Goal: Task Accomplishment & Management: Use online tool/utility

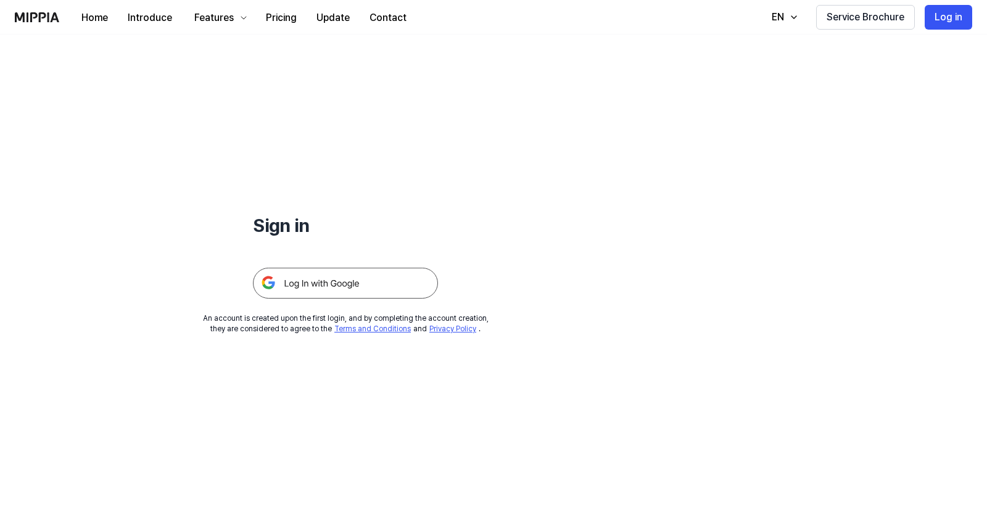
click at [339, 284] on img at bounding box center [345, 283] width 185 height 31
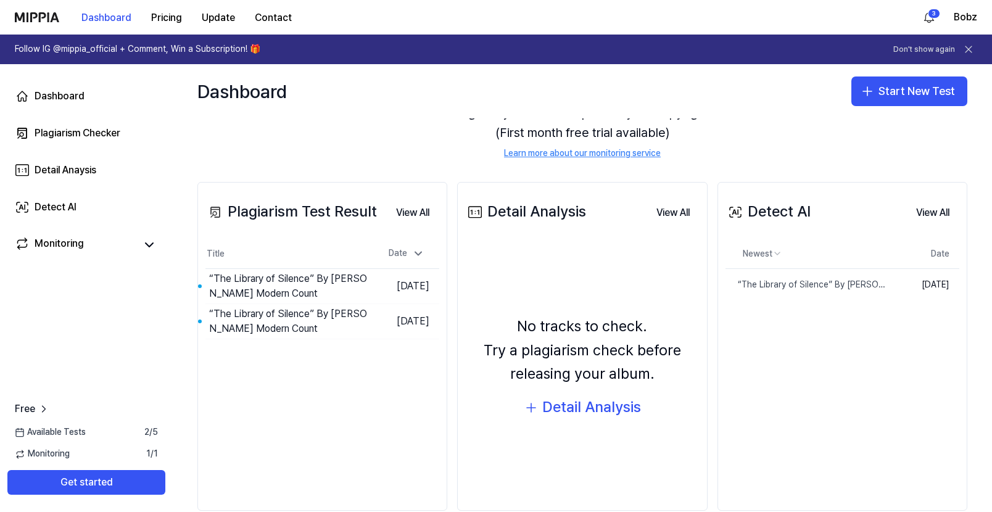
scroll to position [105, 0]
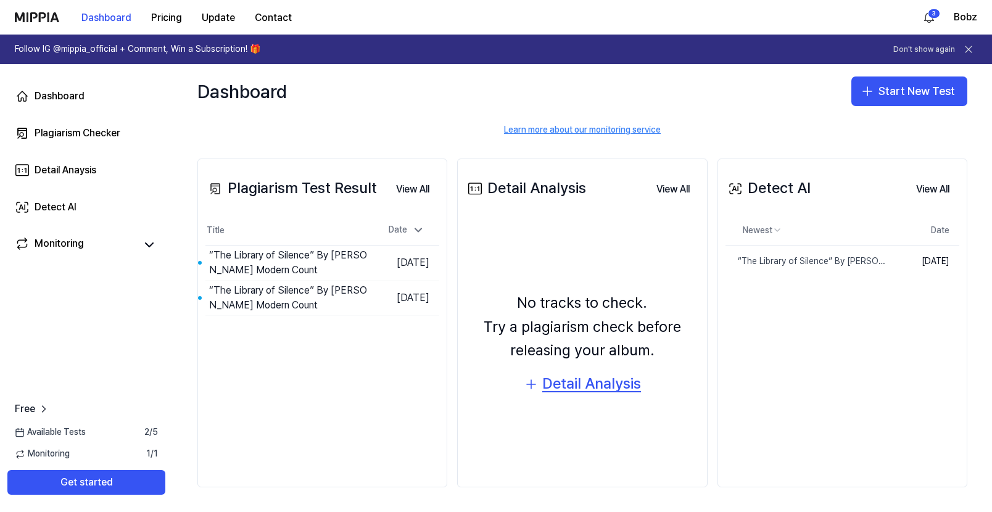
click at [554, 386] on div "Detail Analysis" at bounding box center [591, 383] width 99 height 23
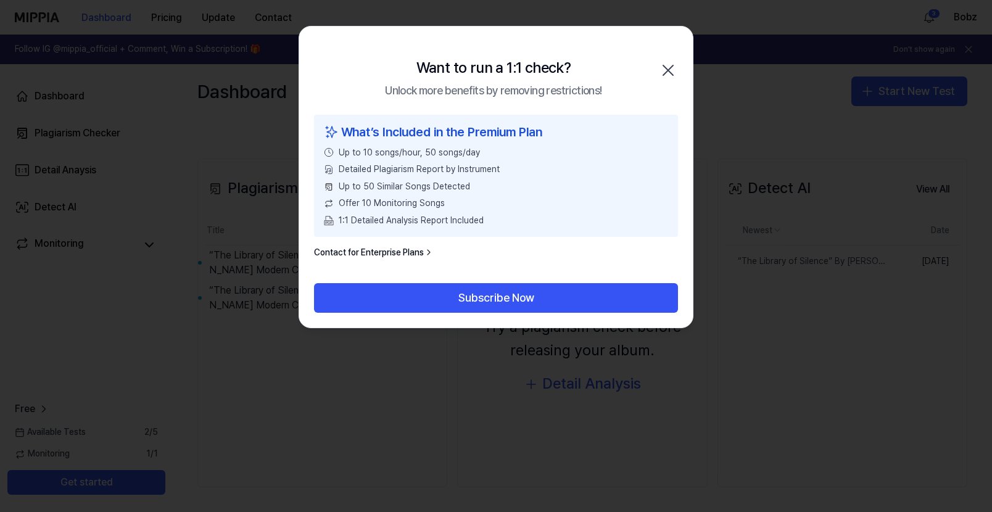
click at [668, 72] on icon "button" at bounding box center [668, 70] width 20 height 20
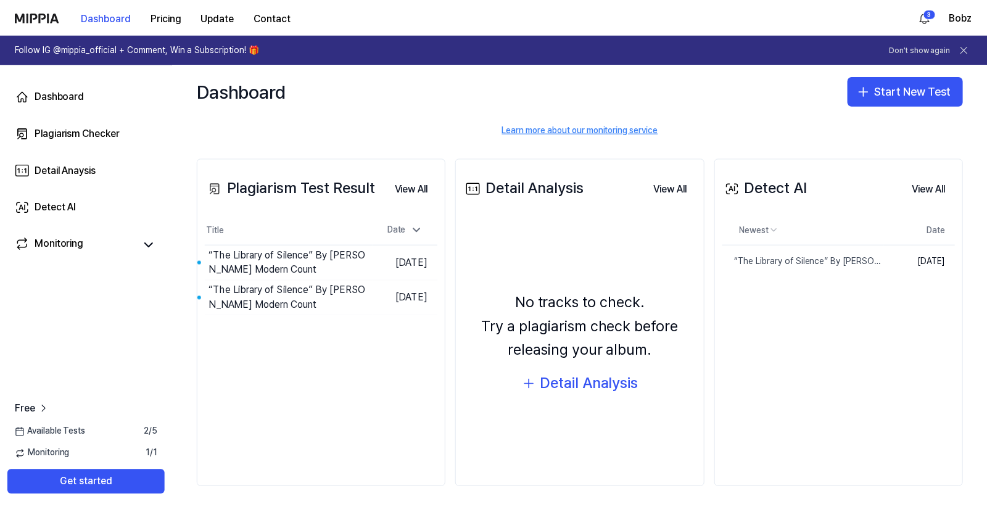
scroll to position [105, 0]
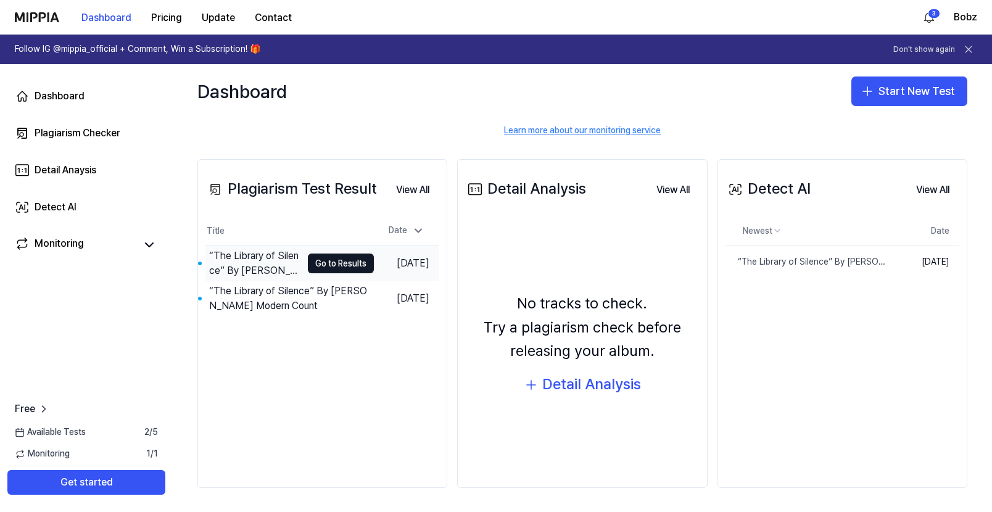
click at [255, 268] on div "“The Library of Silence” By [PERSON_NAME] Modern Count" at bounding box center [255, 263] width 92 height 30
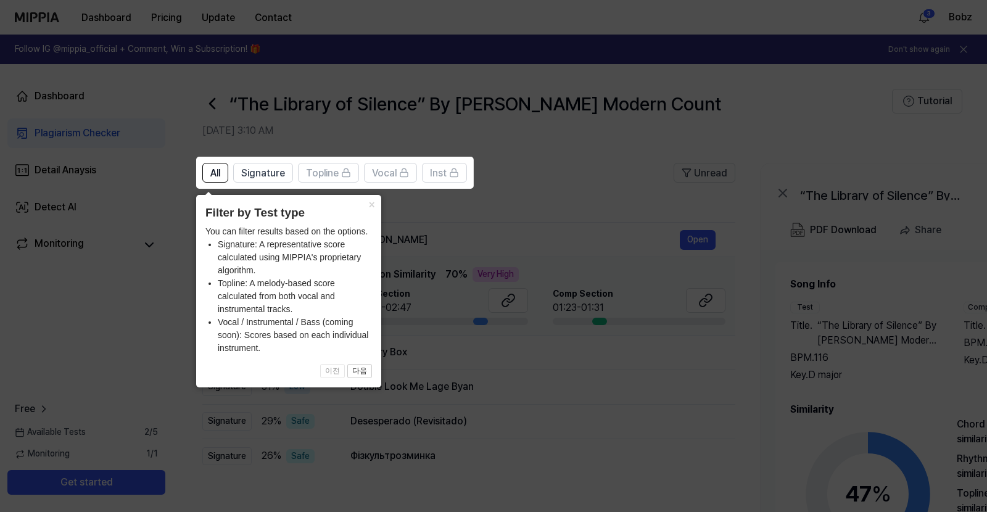
click at [542, 245] on icon at bounding box center [496, 256] width 992 height 512
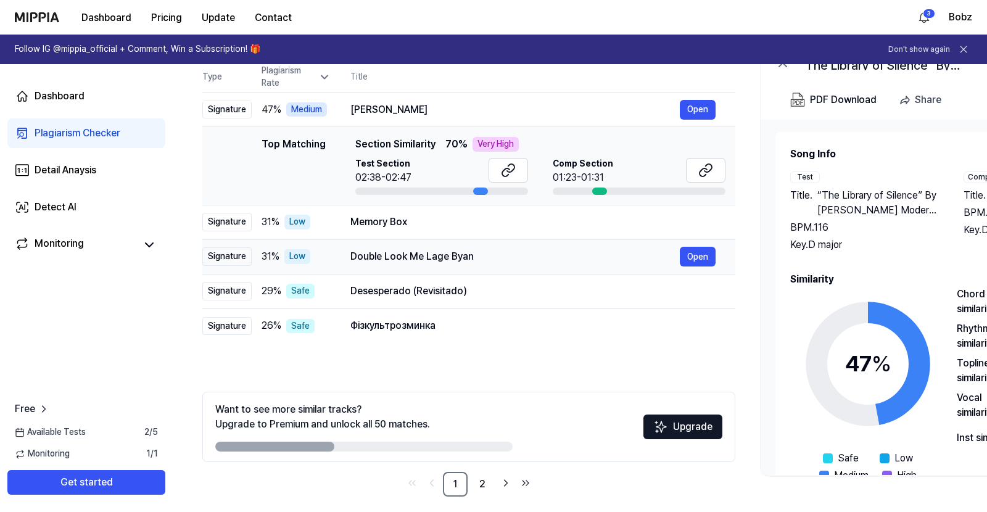
scroll to position [139, 0]
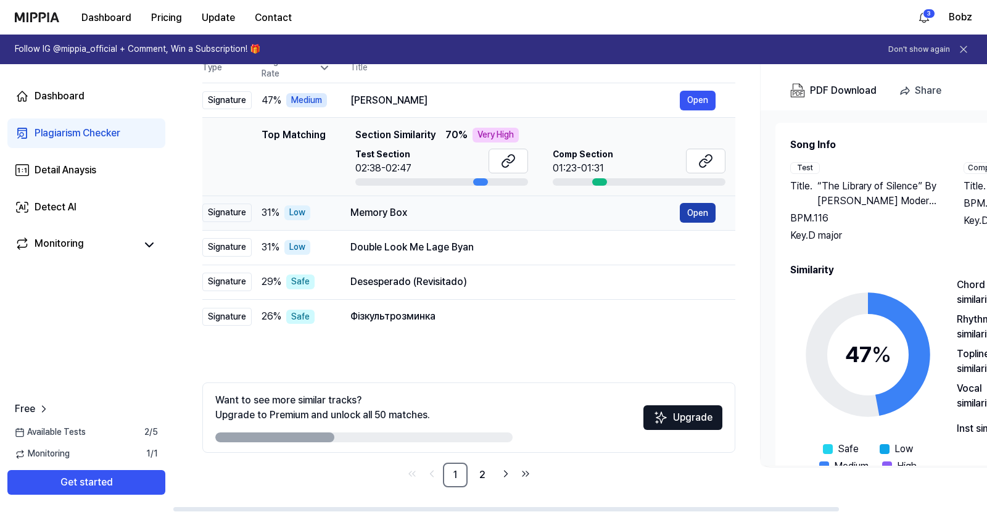
click at [696, 215] on button "Open" at bounding box center [698, 213] width 36 height 20
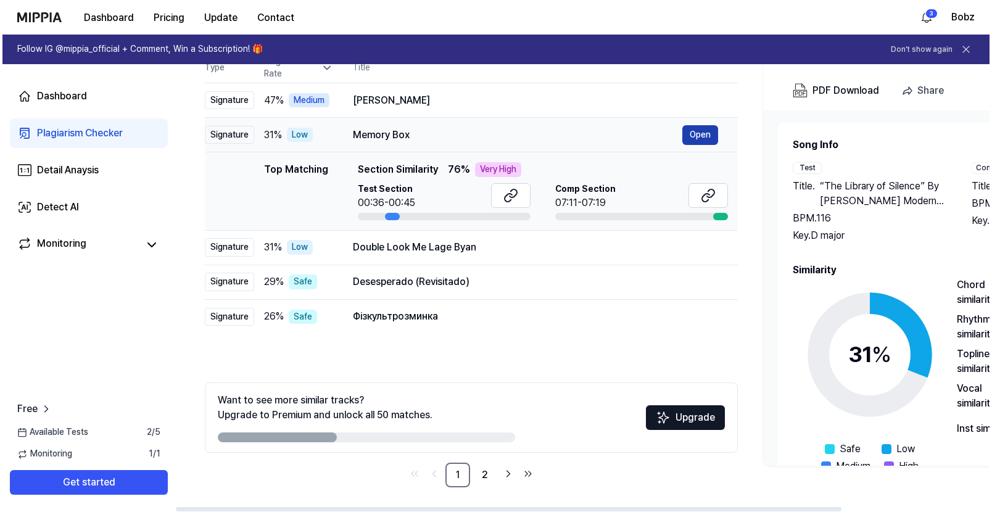
scroll to position [0, 0]
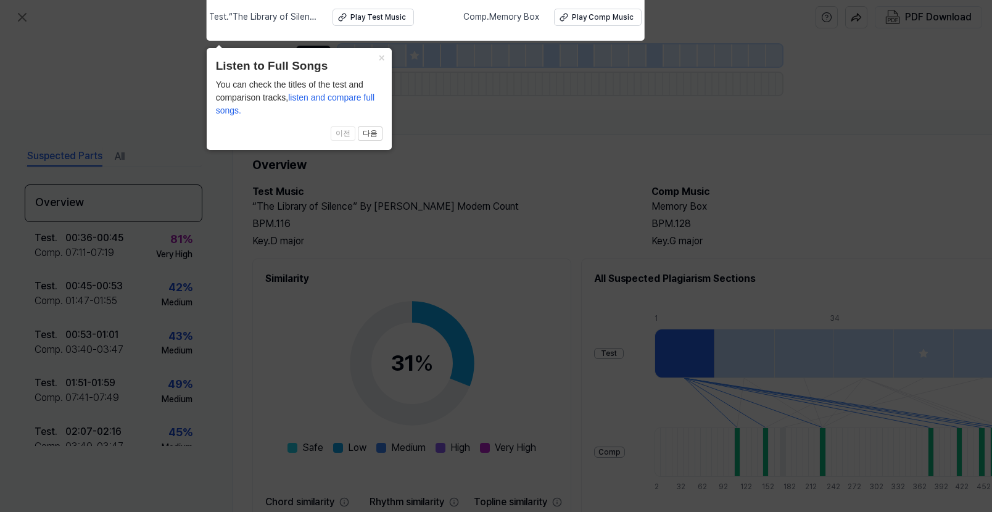
click at [328, 98] on span "listen and compare full songs." at bounding box center [295, 103] width 159 height 23
click at [589, 18] on div "Play Comp Music" at bounding box center [603, 17] width 62 height 10
click at [583, 19] on div "Play Comp Music" at bounding box center [603, 17] width 62 height 10
click at [366, 133] on button "다음" at bounding box center [370, 133] width 25 height 15
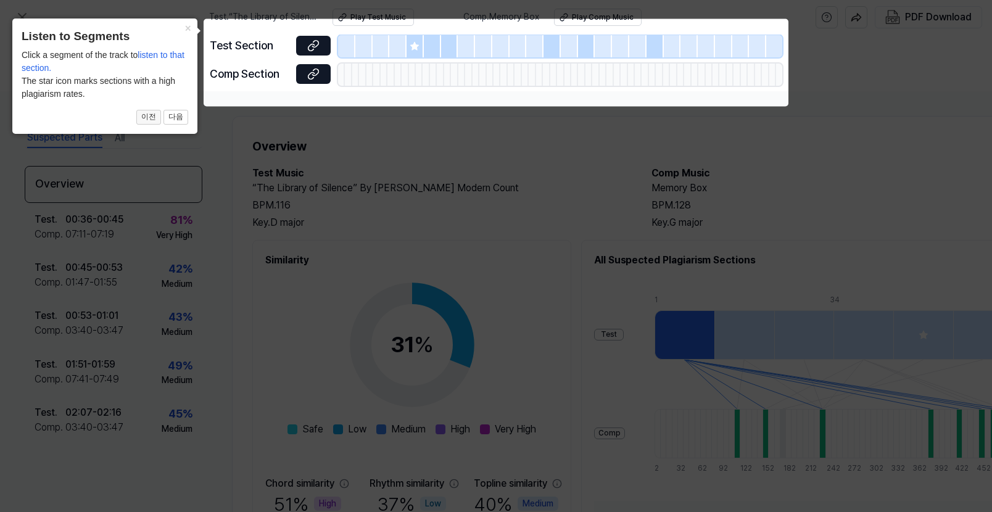
click at [150, 117] on button "이전" at bounding box center [148, 117] width 25 height 15
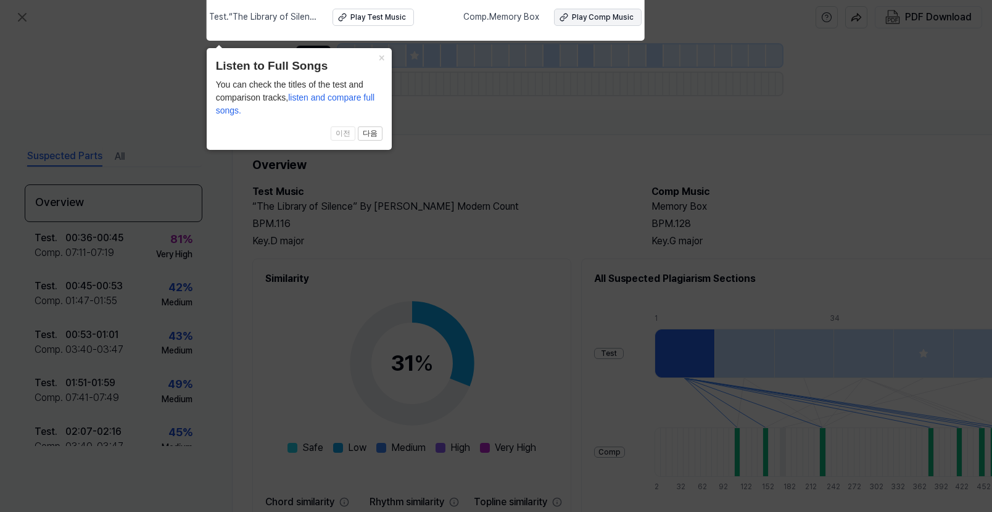
click at [585, 17] on div "Play Comp Music" at bounding box center [603, 17] width 62 height 10
click at [370, 133] on button "다음" at bounding box center [370, 133] width 25 height 15
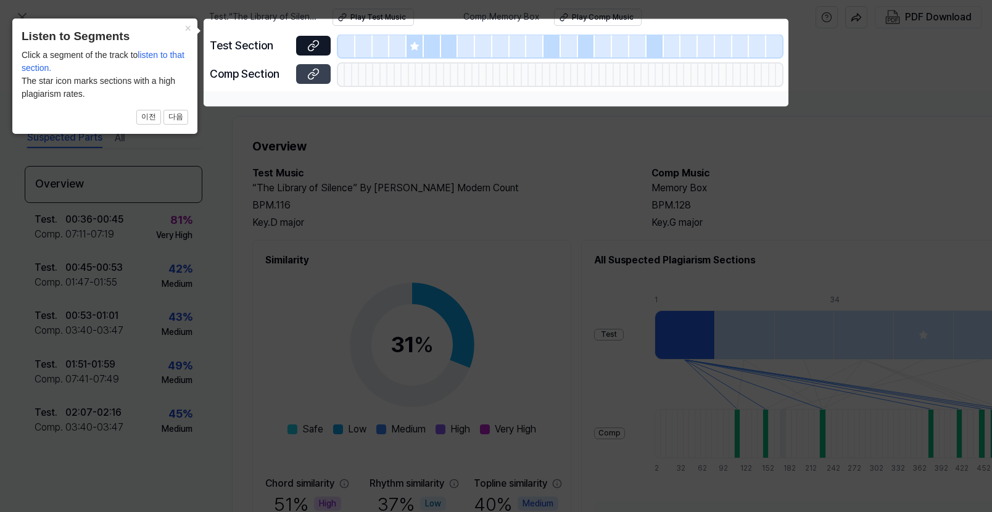
click at [319, 72] on button at bounding box center [313, 74] width 35 height 20
click at [316, 43] on icon at bounding box center [313, 45] width 12 height 12
click at [223, 157] on icon at bounding box center [496, 256] width 992 height 512
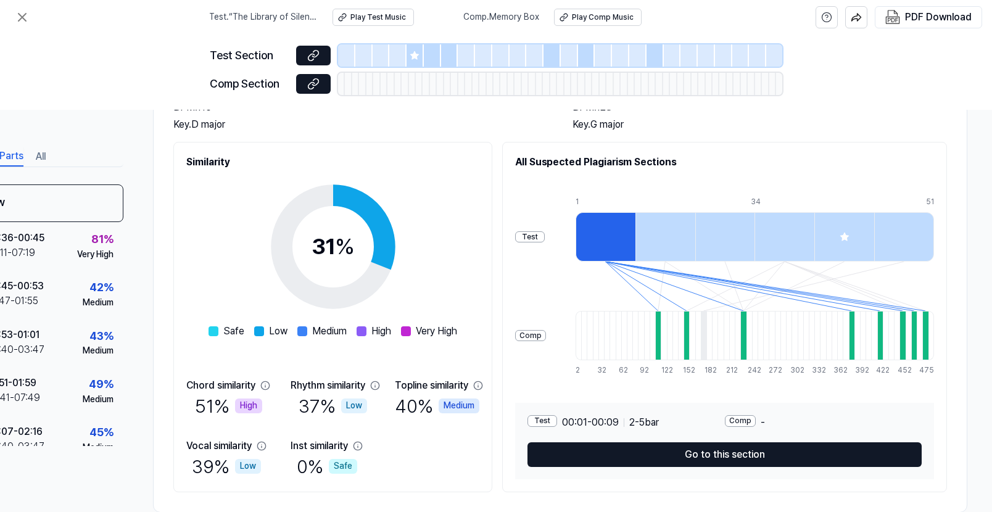
scroll to position [116, 84]
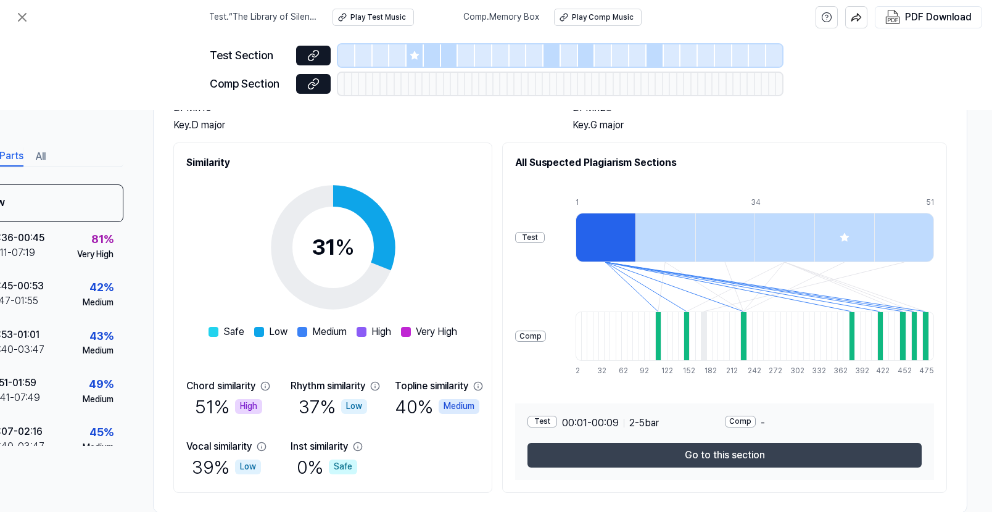
click at [707, 456] on button "Go to this section" at bounding box center [724, 455] width 394 height 25
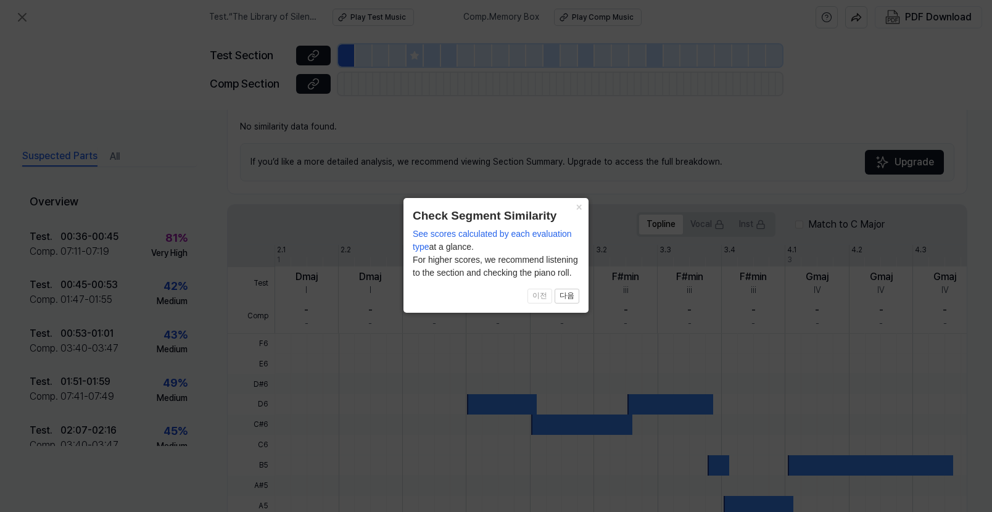
scroll to position [302, 10]
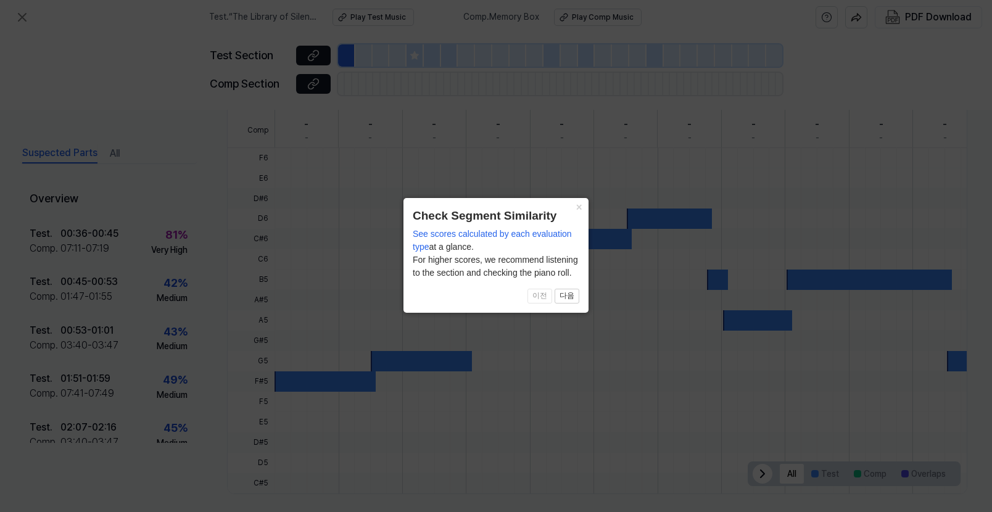
click at [546, 298] on span "이전 다음" at bounding box center [496, 296] width 166 height 15
click at [543, 298] on span "이전 다음" at bounding box center [496, 296] width 166 height 15
click at [569, 296] on button "다음" at bounding box center [566, 296] width 25 height 15
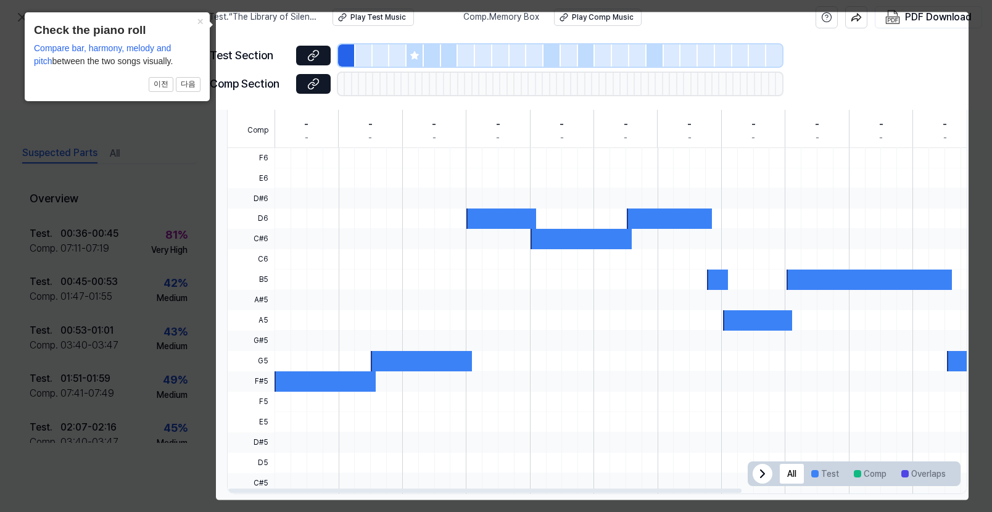
click at [760, 475] on icon at bounding box center [762, 473] width 4 height 7
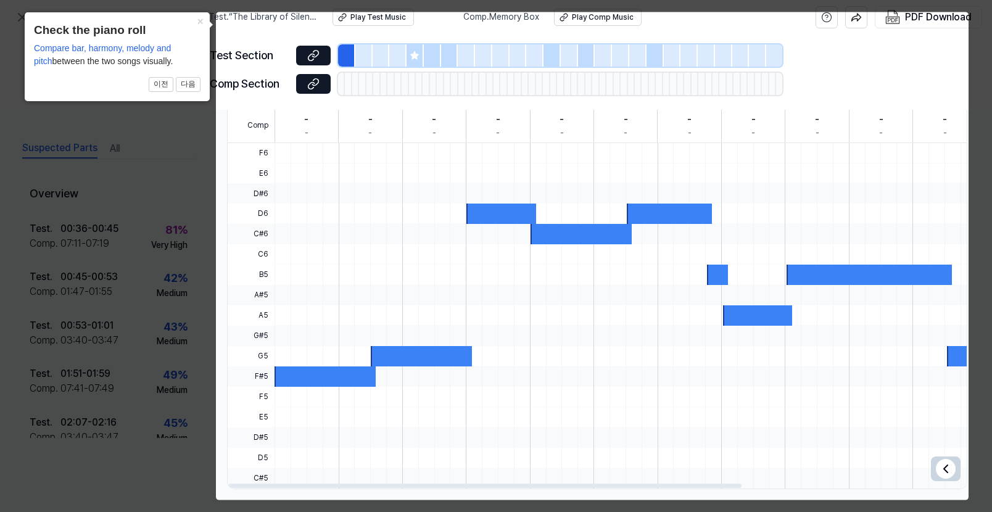
scroll to position [303, 10]
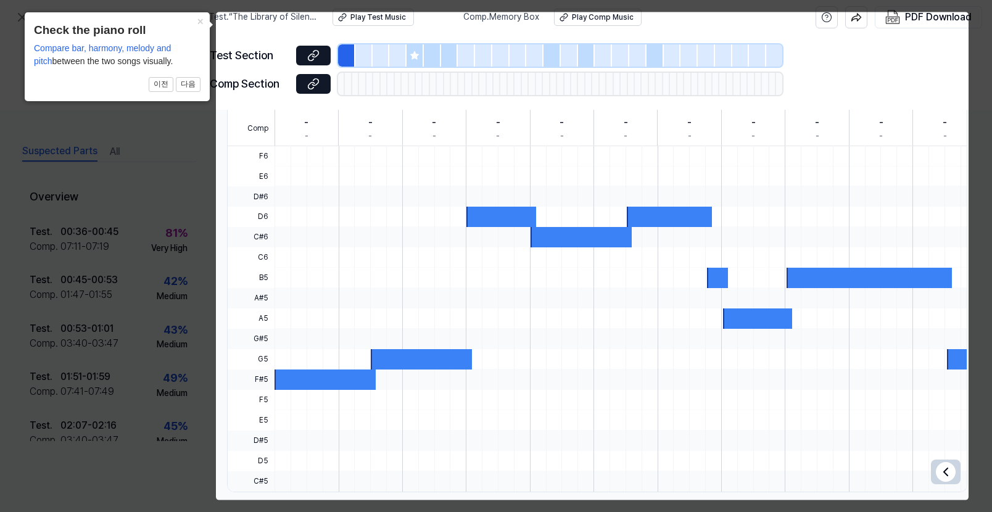
click at [313, 87] on body "Test . “The Library of Silence” By [PERSON_NAME] Modern Count Play Test Music C…" at bounding box center [496, 256] width 992 height 512
click at [183, 83] on button "다음" at bounding box center [188, 84] width 25 height 15
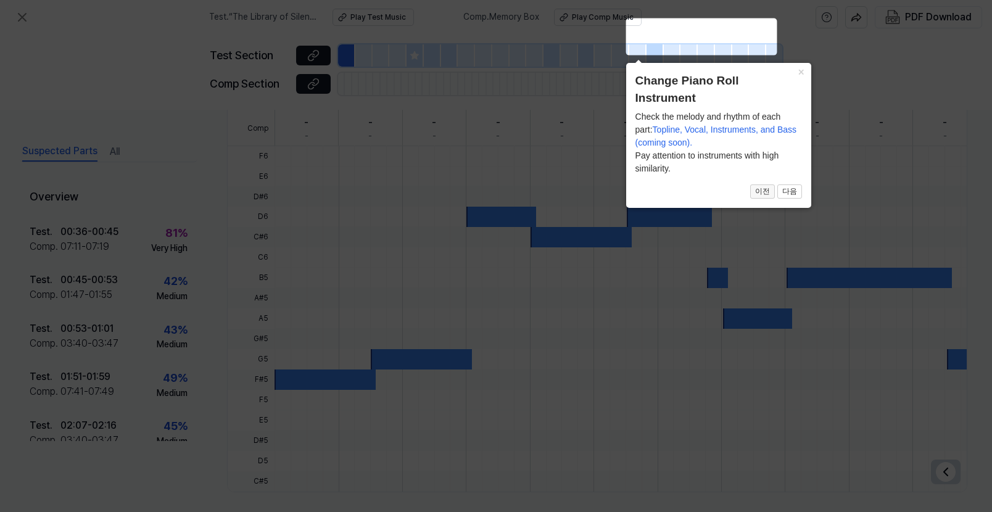
click at [762, 192] on button "이전" at bounding box center [762, 191] width 25 height 15
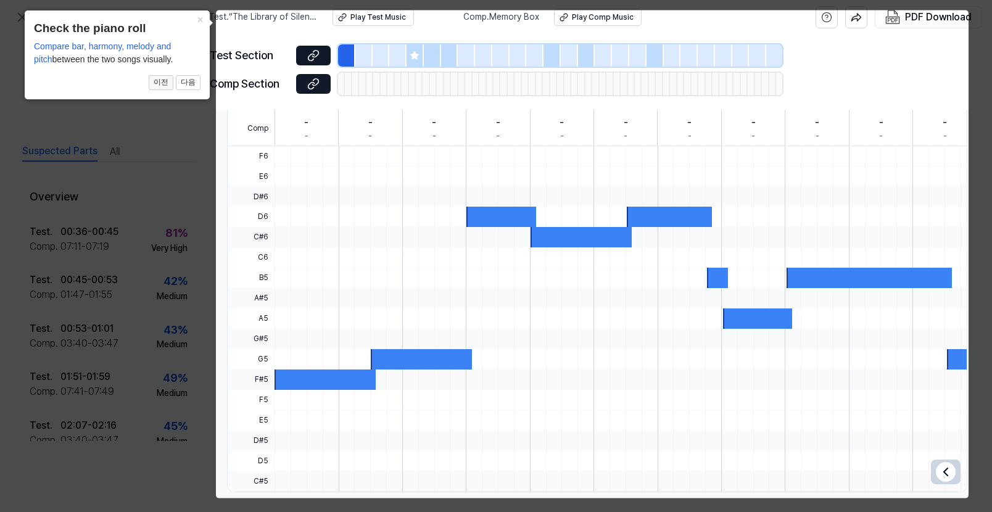
click at [170, 85] on button "이전" at bounding box center [161, 82] width 25 height 15
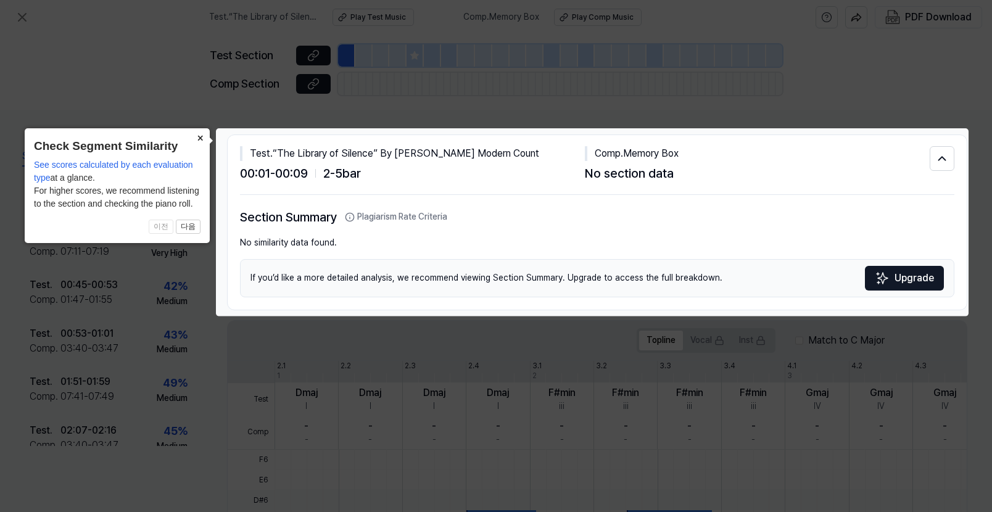
click at [199, 136] on button "×" at bounding box center [200, 136] width 20 height 17
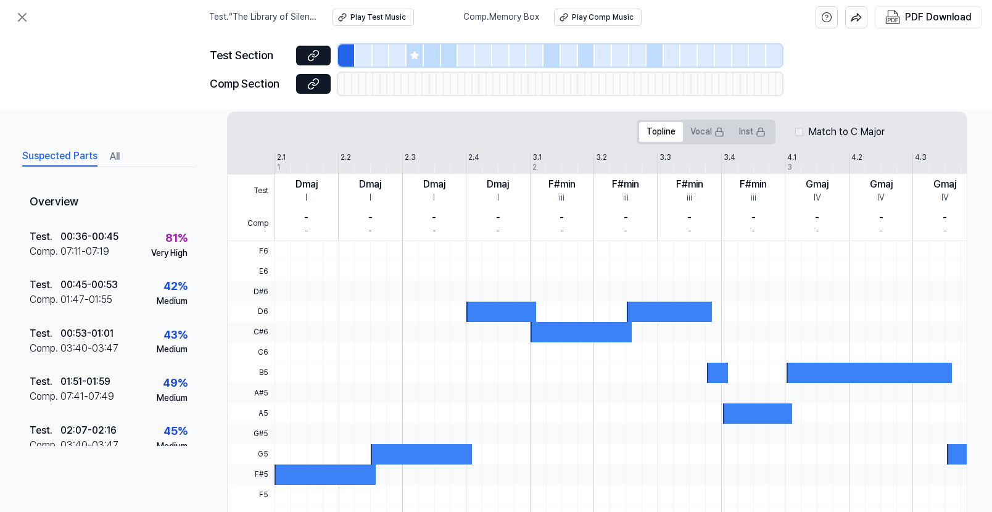
scroll to position [211, 9]
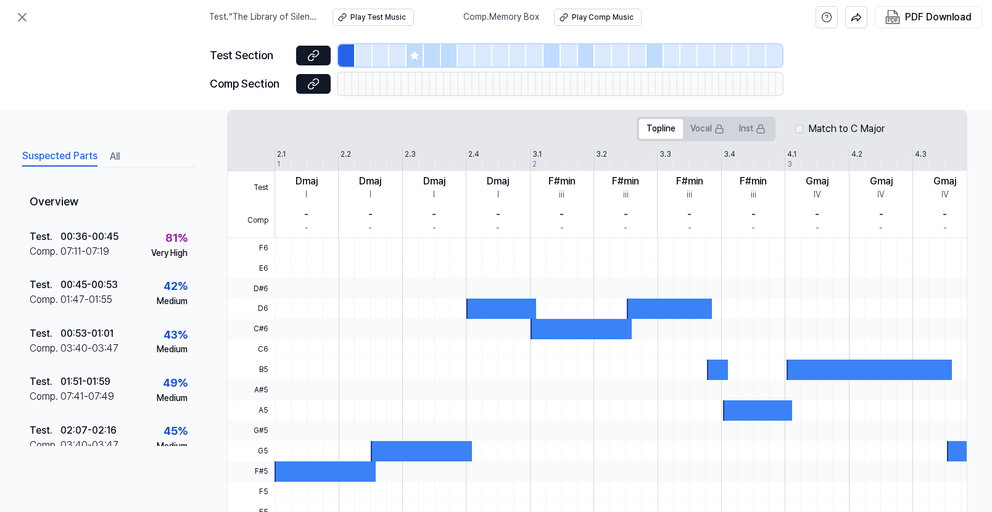
click at [259, 17] on span "Test . “The Library of Silence” By [PERSON_NAME] Modern Count" at bounding box center [263, 17] width 109 height 12
click at [22, 12] on icon at bounding box center [22, 17] width 15 height 15
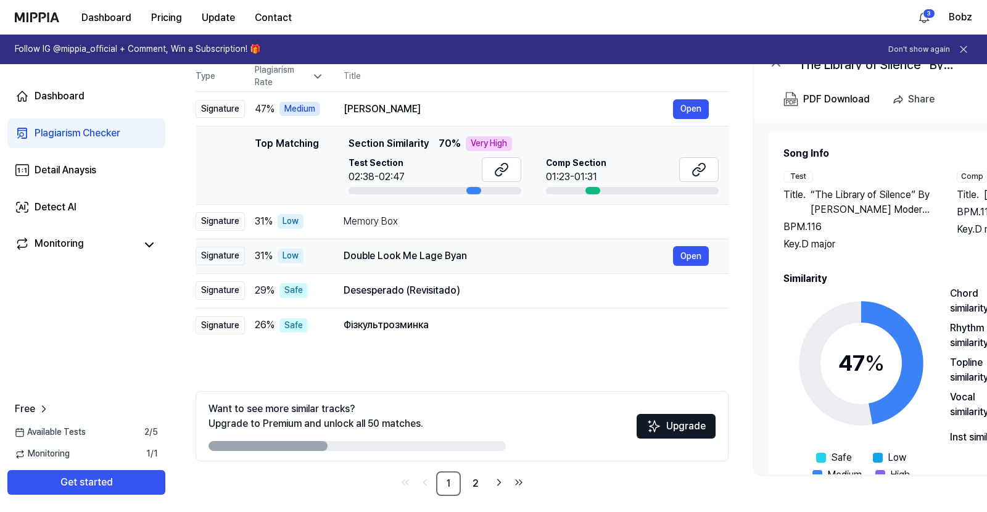
scroll to position [137, 0]
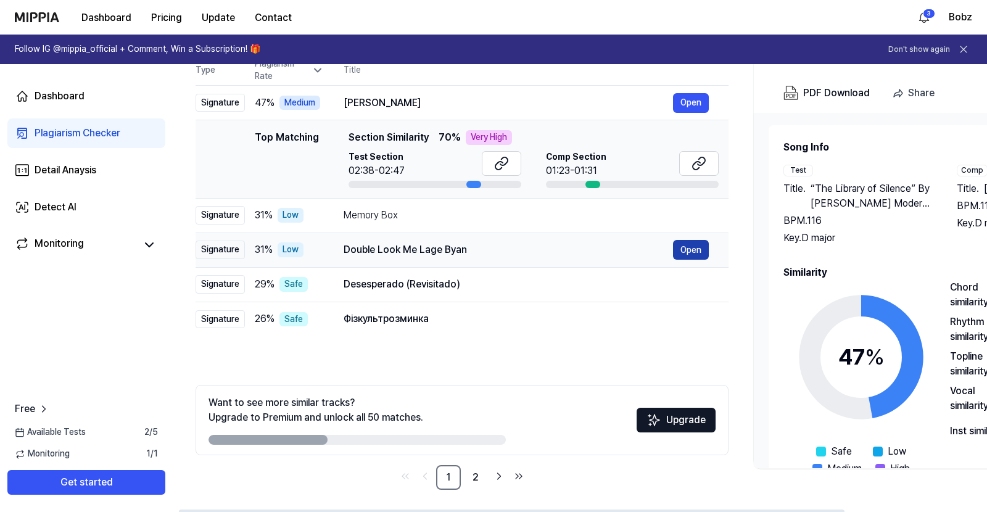
click at [687, 254] on button "Open" at bounding box center [691, 250] width 36 height 20
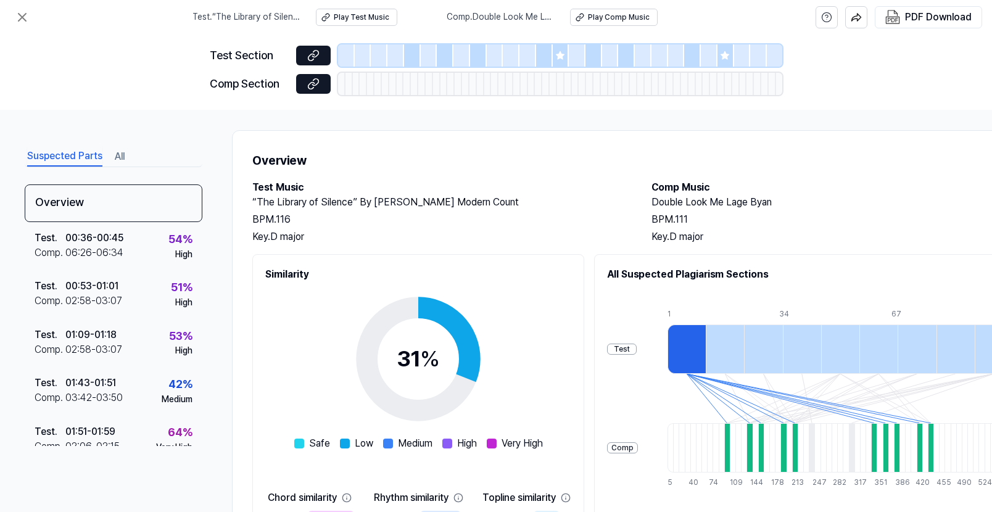
scroll to position [0, 0]
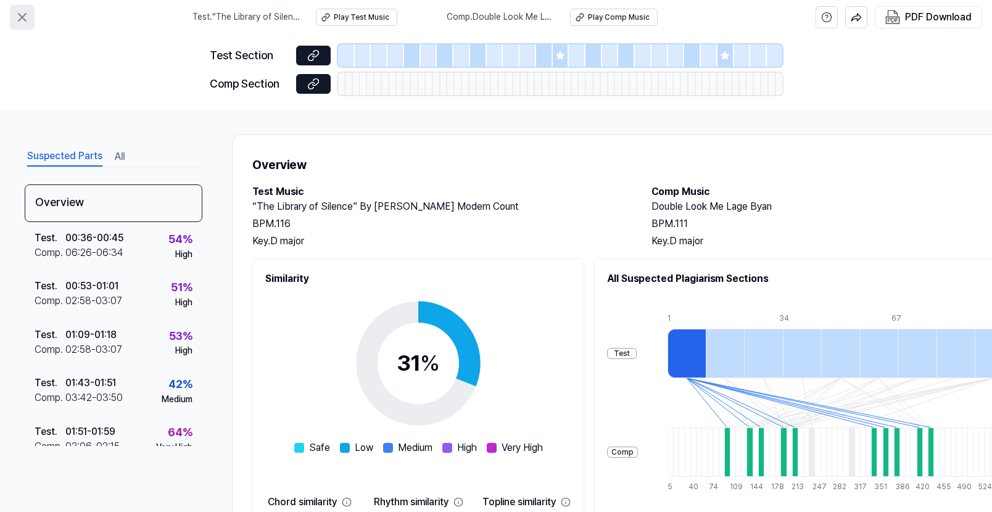
click at [21, 17] on icon at bounding box center [22, 17] width 15 height 15
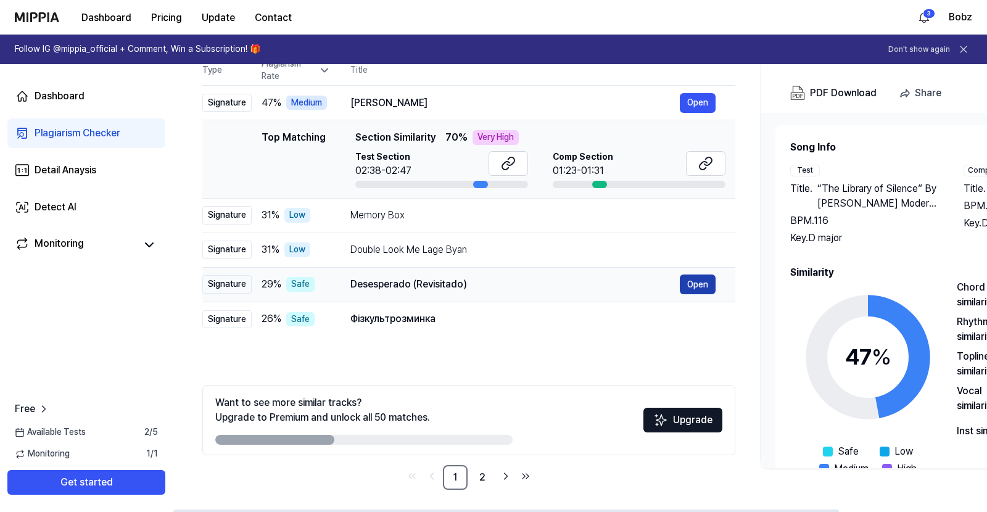
click at [681, 286] on button "Open" at bounding box center [698, 284] width 36 height 20
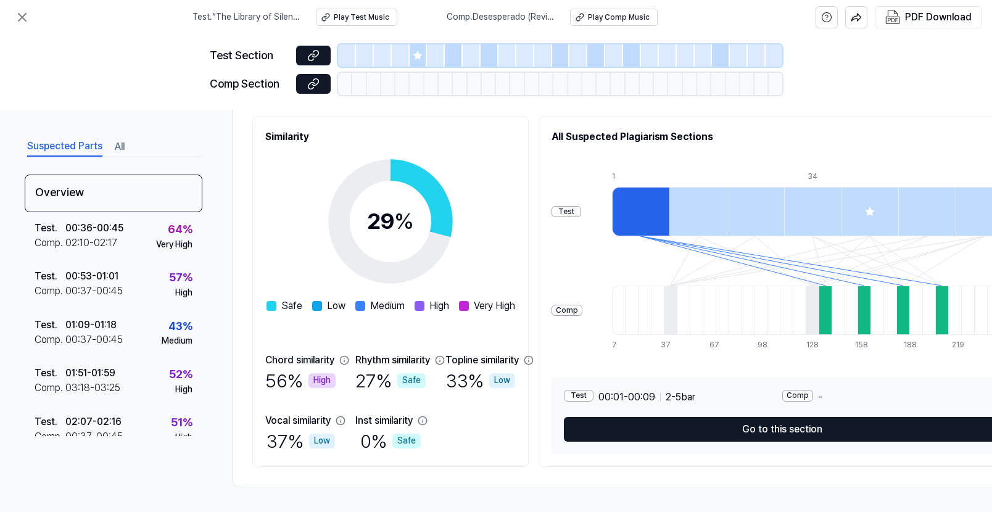
scroll to position [145, 0]
click at [25, 17] on icon at bounding box center [22, 17] width 15 height 15
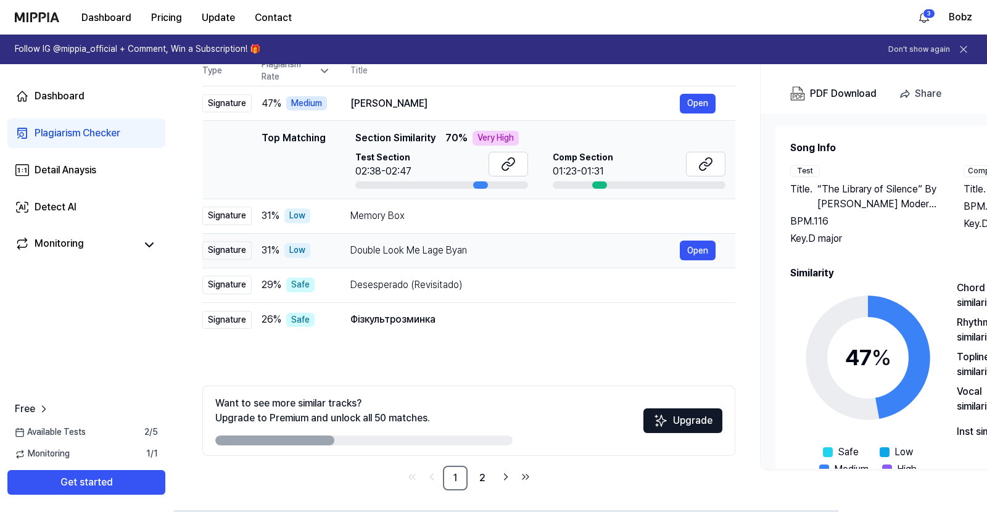
scroll to position [135, 0]
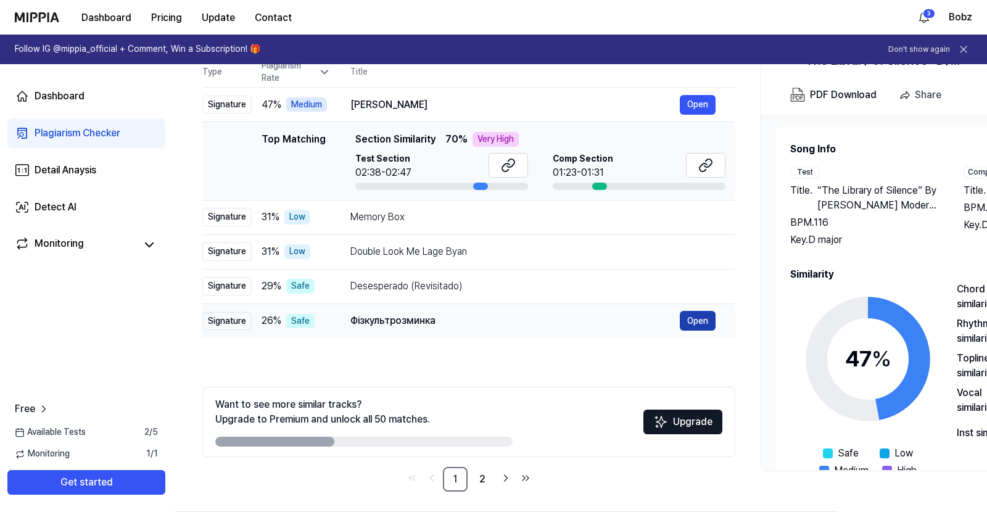
click at [700, 320] on button "Open" at bounding box center [698, 321] width 36 height 20
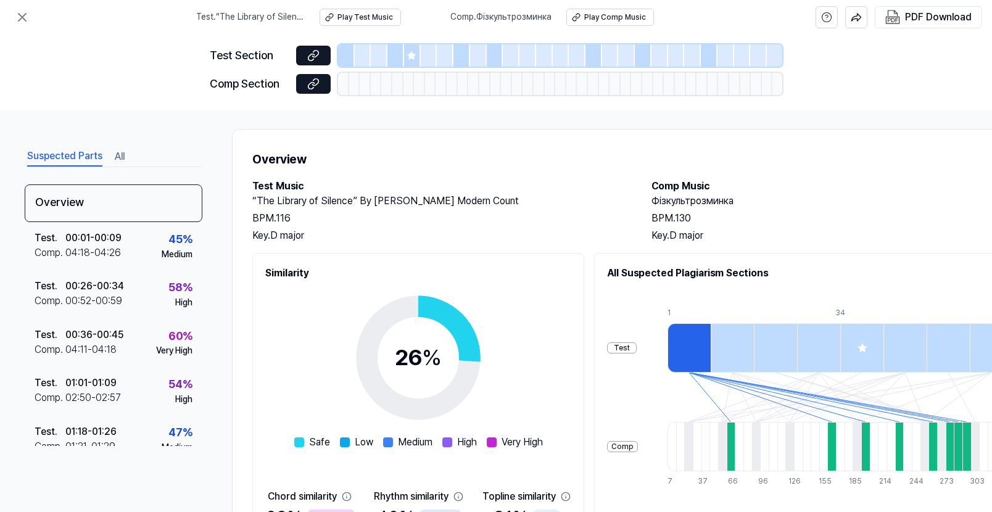
scroll to position [10, 0]
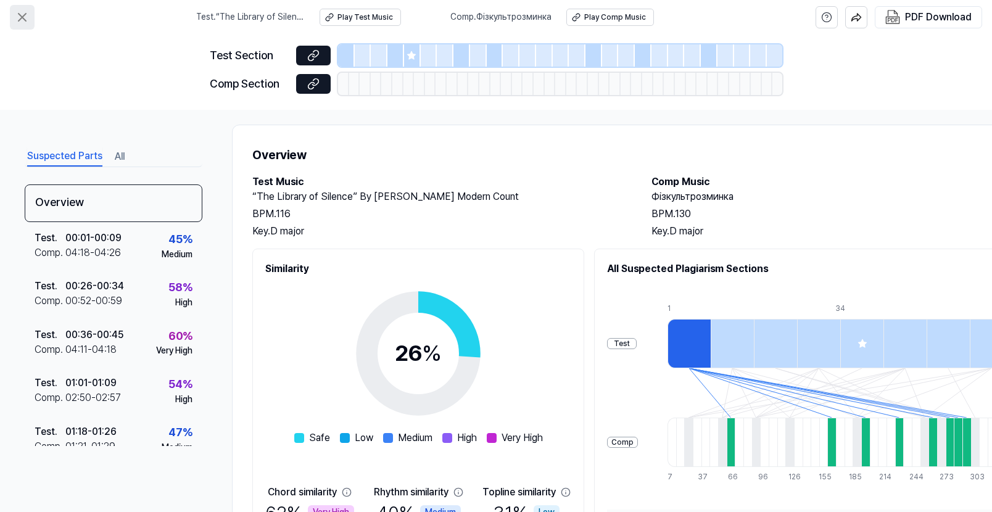
click at [21, 17] on icon at bounding box center [21, 17] width 7 height 7
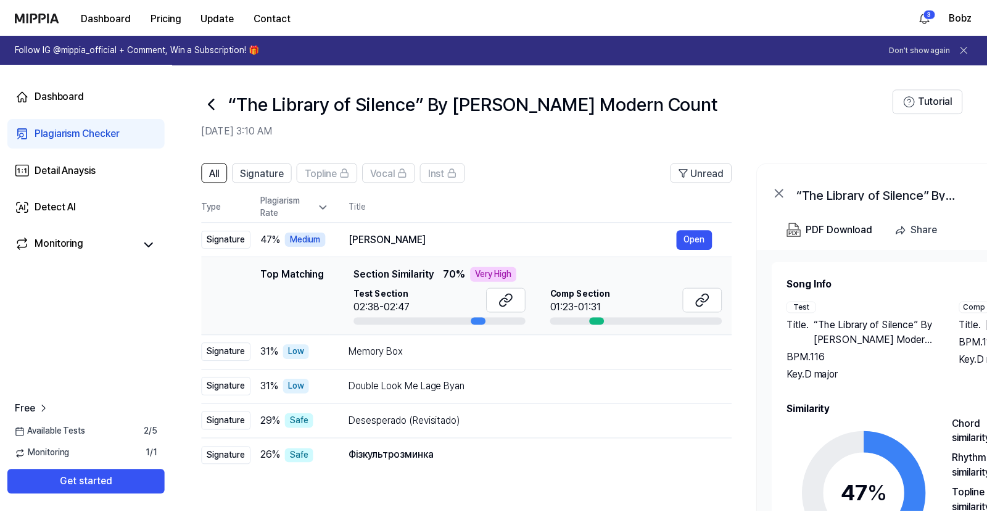
scroll to position [135, 0]
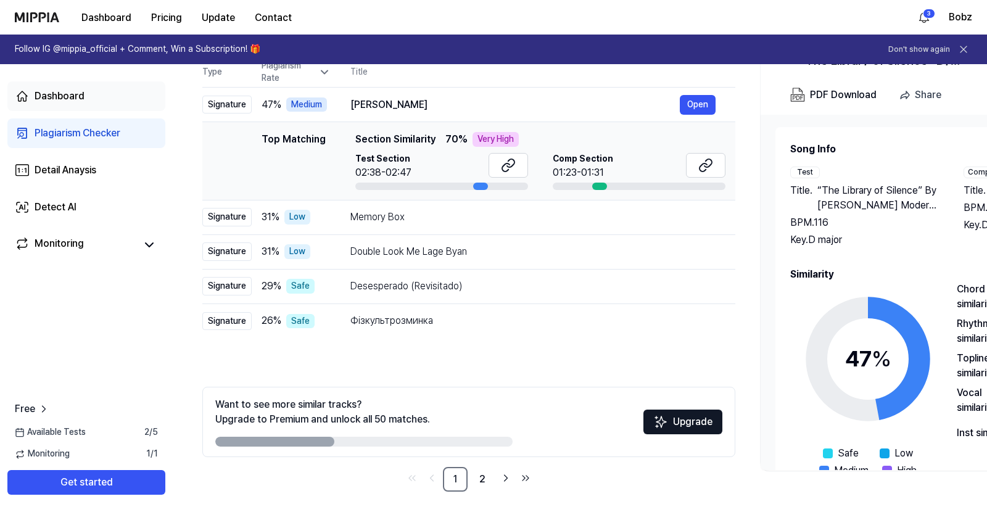
click at [57, 94] on div "Dashboard" at bounding box center [60, 96] width 50 height 15
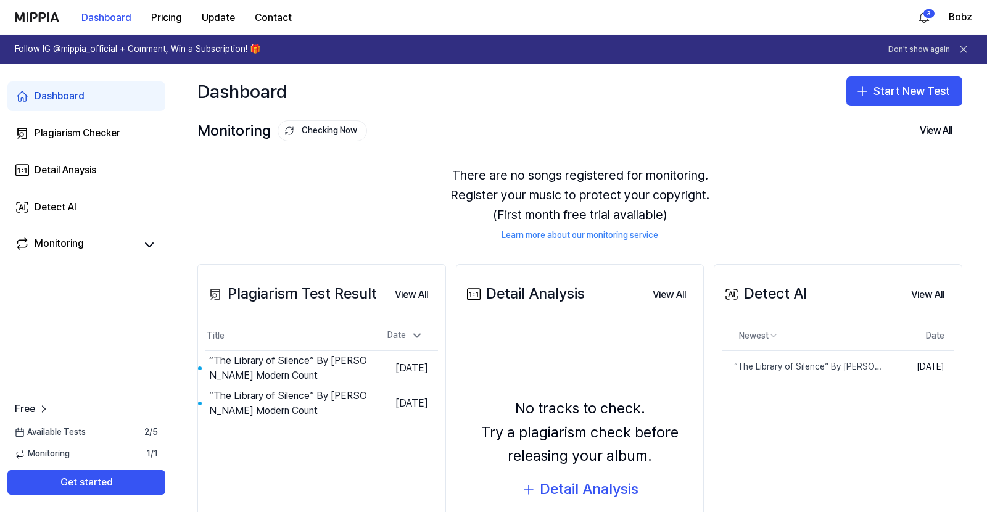
scroll to position [0, 0]
click at [565, 235] on link "Learn more about our monitoring service" at bounding box center [582, 235] width 157 height 12
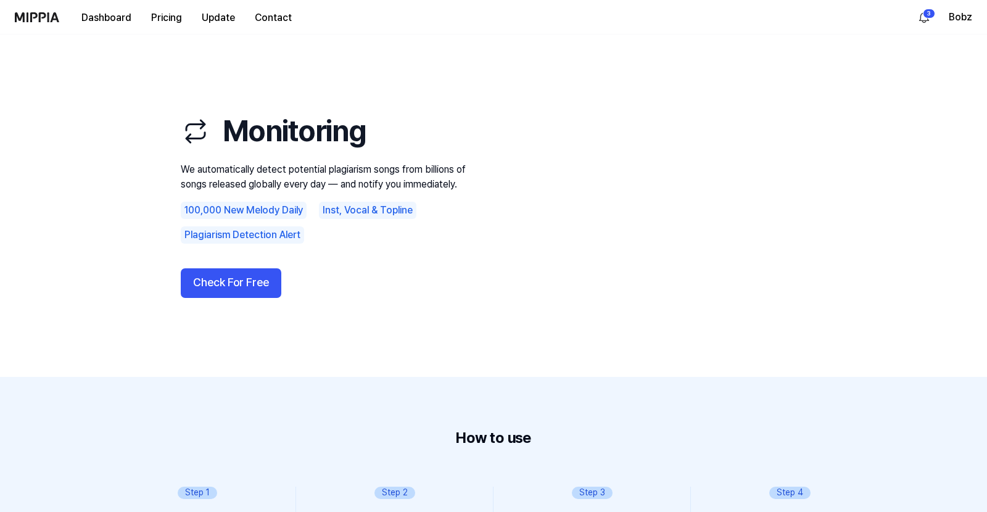
scroll to position [1, 0]
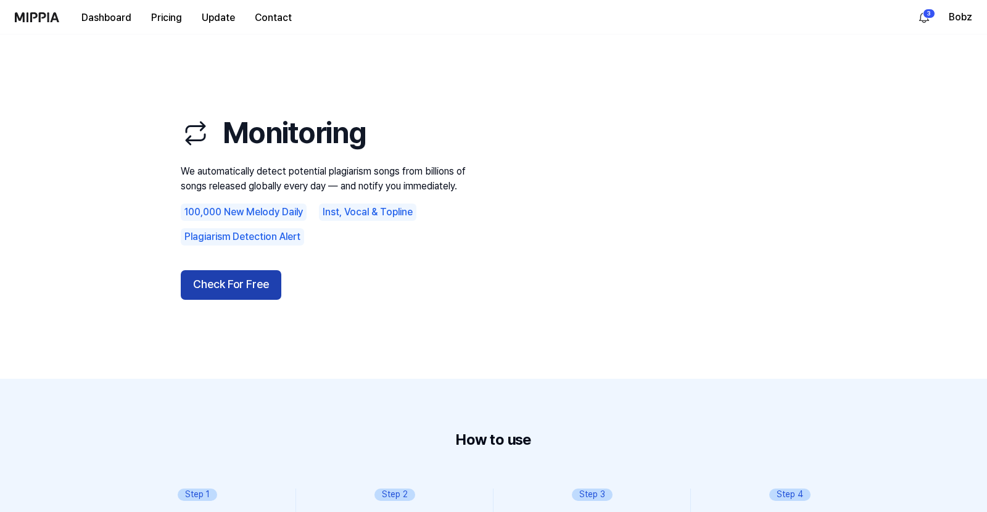
click at [224, 280] on button "Check For Free" at bounding box center [231, 285] width 101 height 30
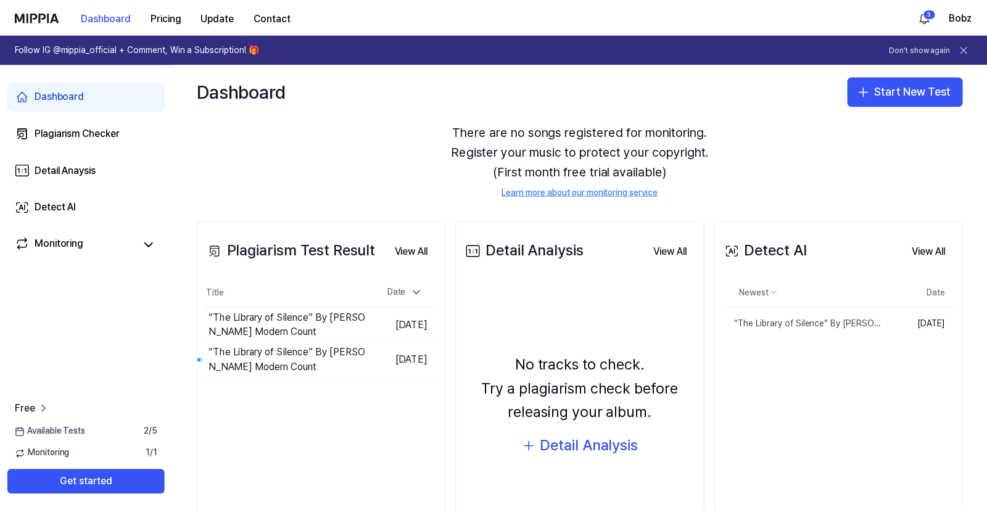
scroll to position [105, 0]
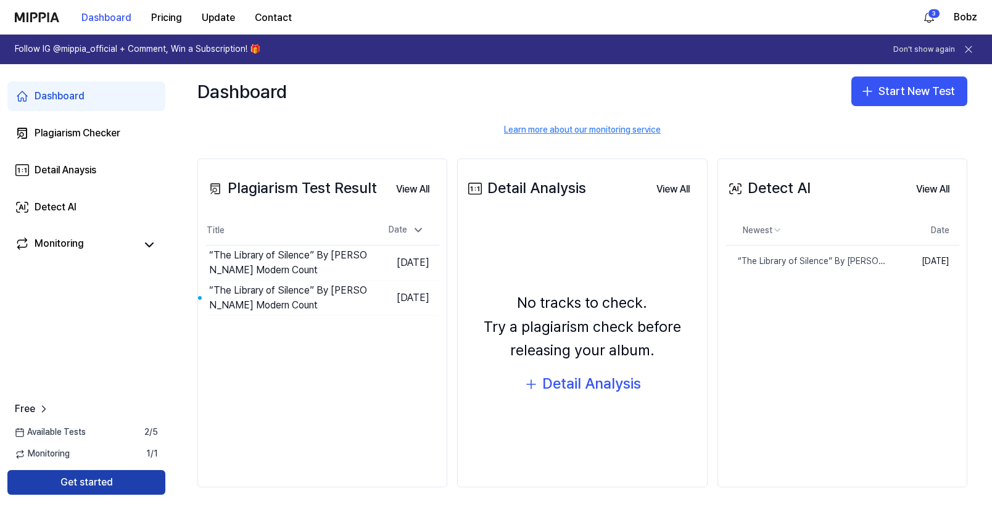
click at [95, 484] on button "Get started" at bounding box center [86, 482] width 158 height 25
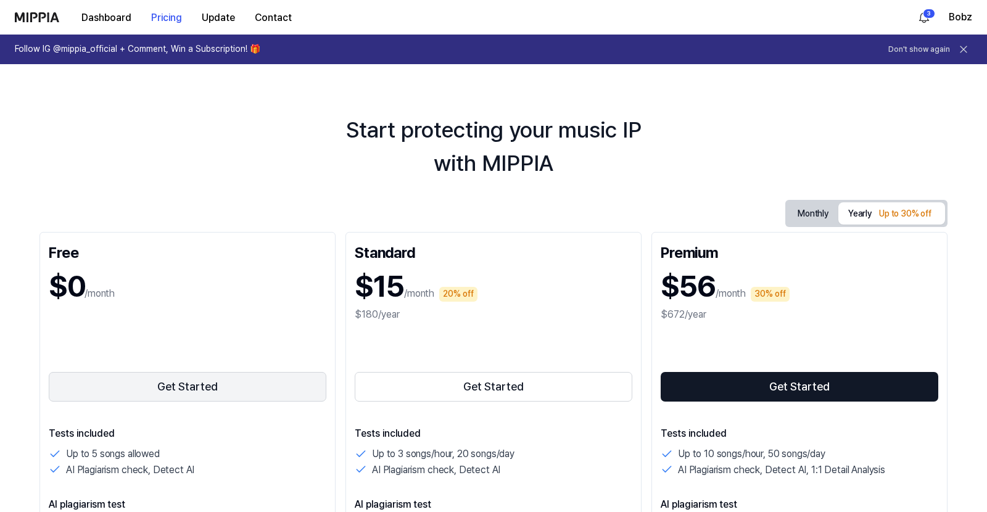
scroll to position [3, 0]
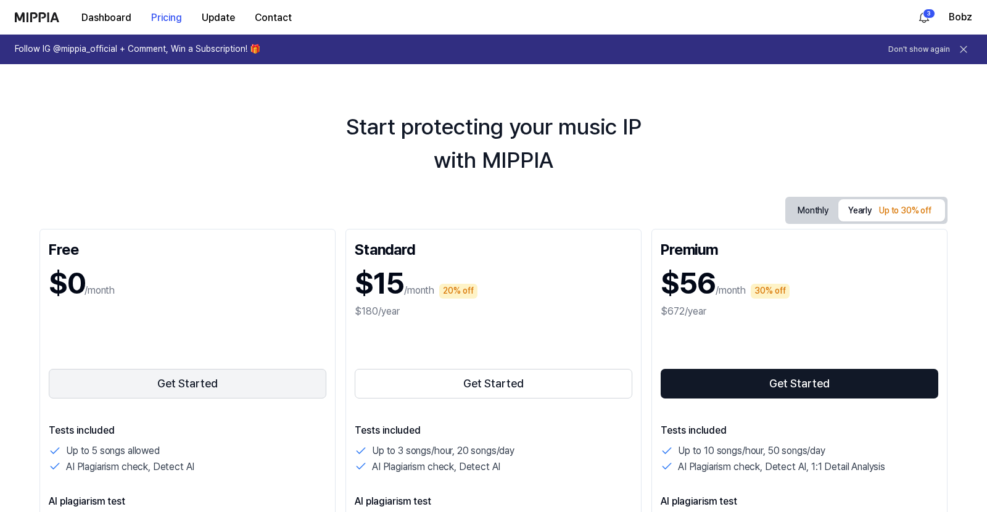
click at [210, 388] on button "Get Started" at bounding box center [187, 384] width 277 height 30
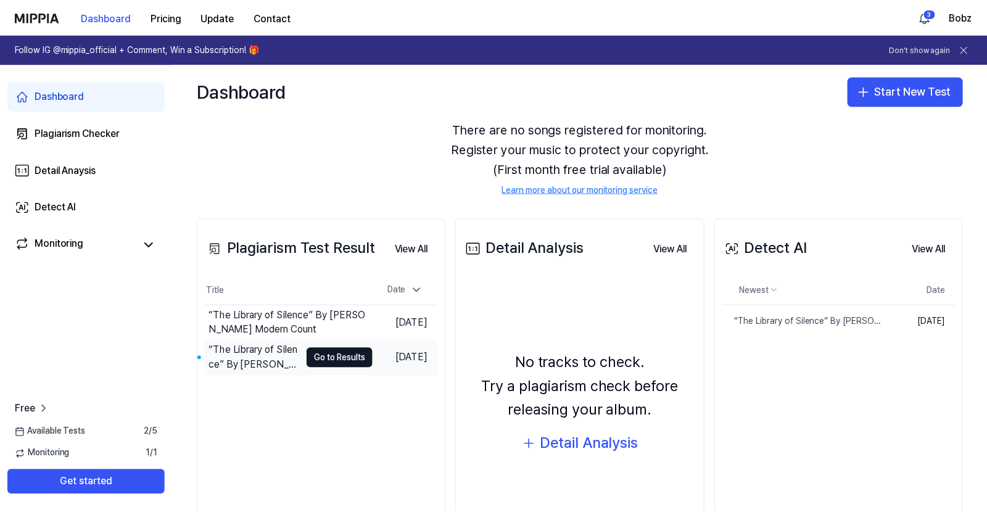
scroll to position [105, 0]
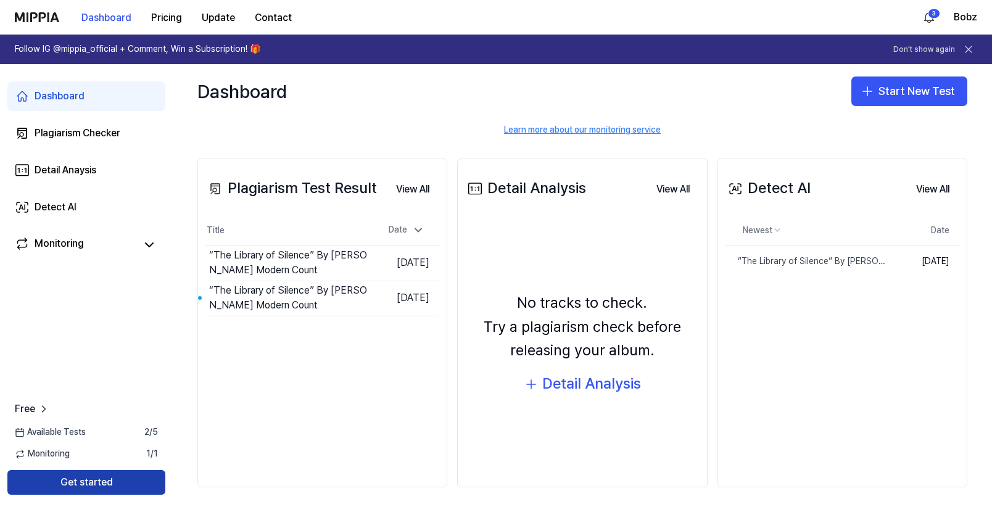
click at [110, 484] on button "Get started" at bounding box center [86, 482] width 158 height 25
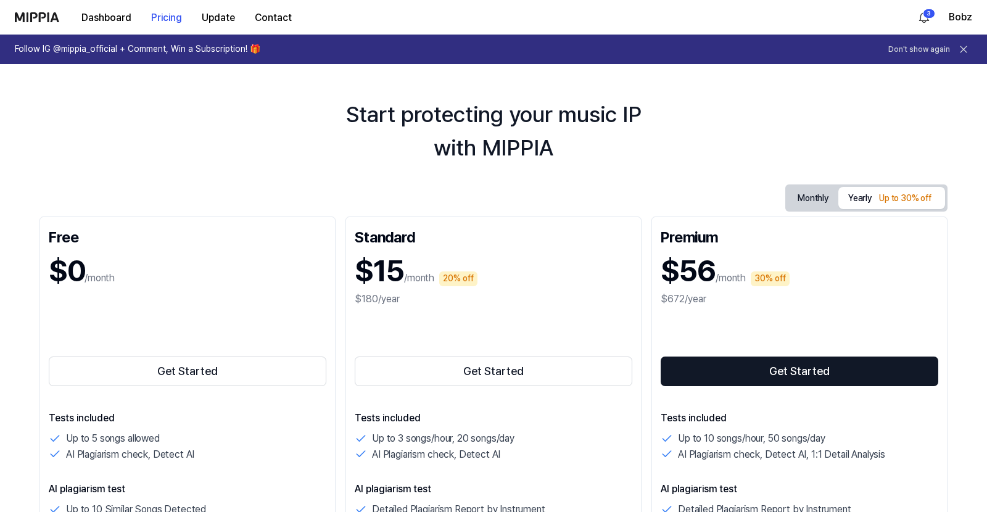
scroll to position [26, 0]
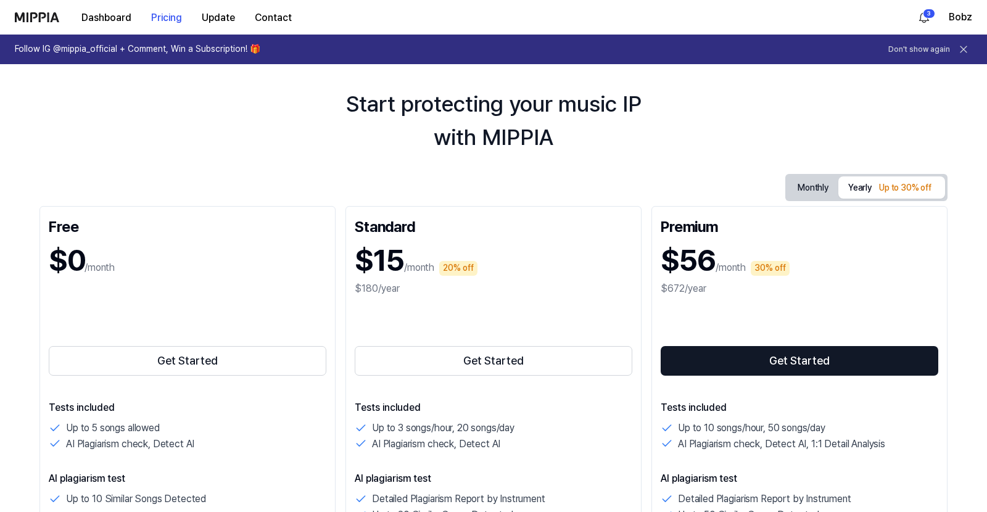
click at [965, 51] on icon at bounding box center [963, 49] width 6 height 6
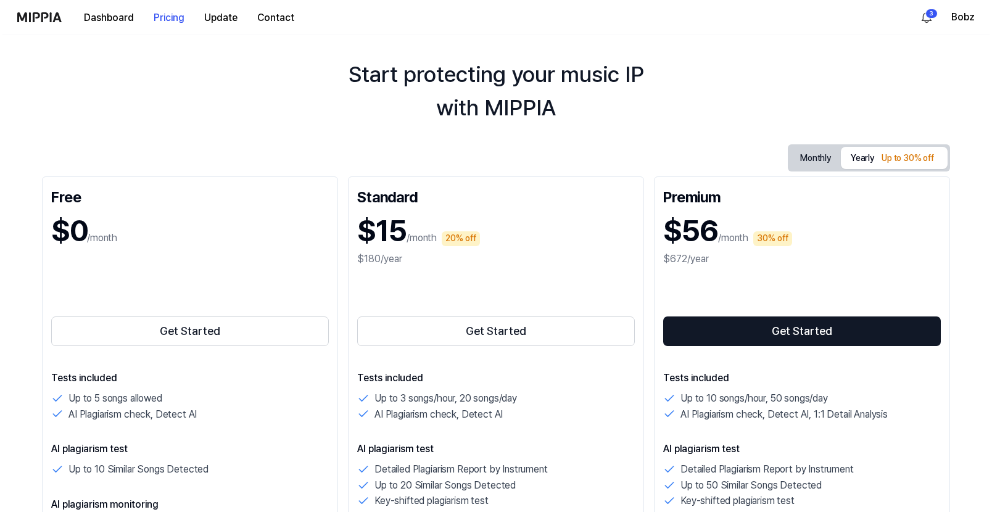
scroll to position [0, 0]
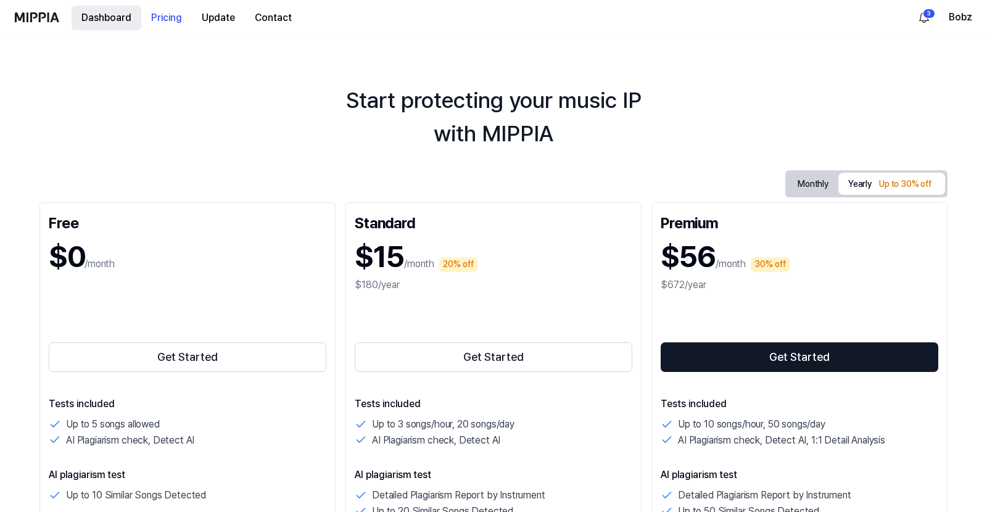
click at [101, 15] on button "Dashboard" at bounding box center [107, 18] width 70 height 25
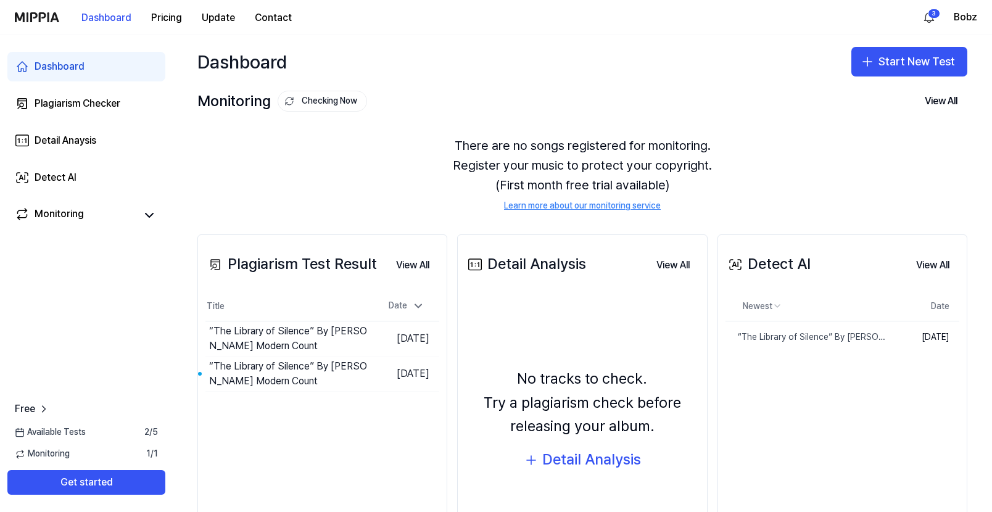
click at [708, 51] on div "Dashboard Start New Test" at bounding box center [582, 62] width 819 height 54
